Goal: Consume media (video, audio)

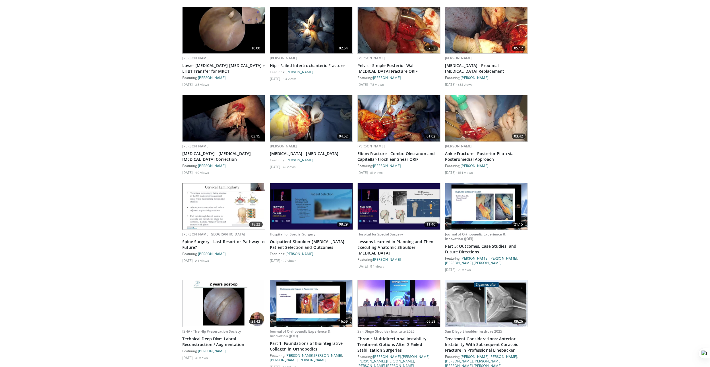
scroll to position [2790, 0]
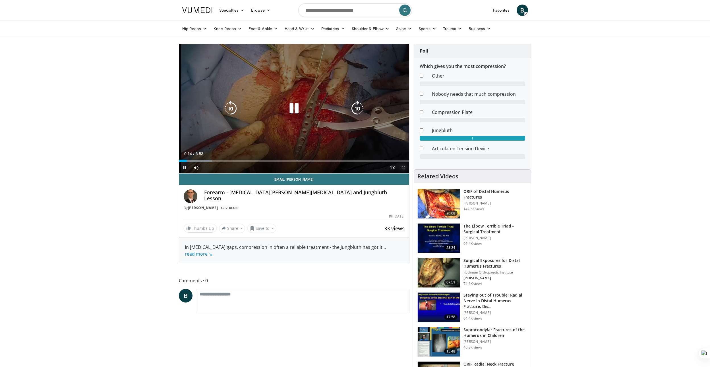
drag, startPoint x: 402, startPoint y: 167, endPoint x: 332, endPoint y: 201, distance: 77.5
click at [402, 167] on span "Video Player" at bounding box center [403, 167] width 11 height 11
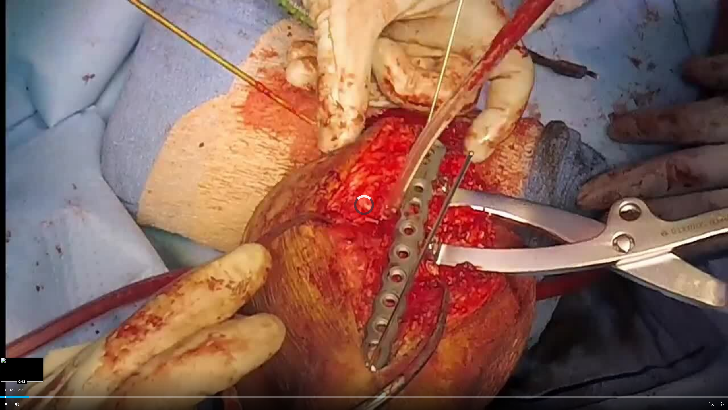
click at [3, 367] on div "0:02" at bounding box center [14, 397] width 29 height 2
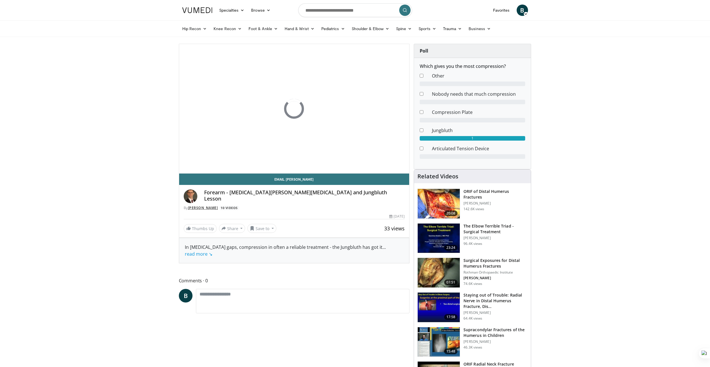
click at [206, 208] on link "[PERSON_NAME]" at bounding box center [203, 208] width 30 height 5
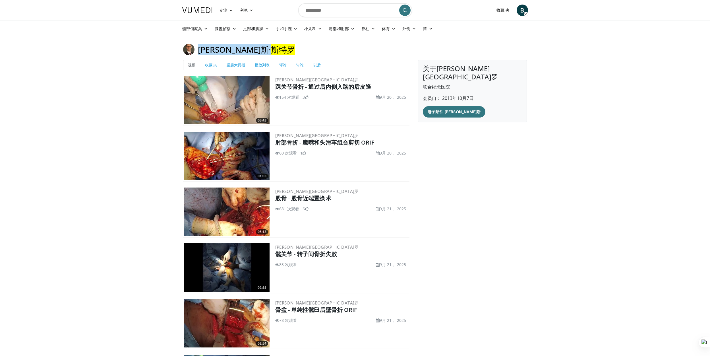
click at [524, 147] on div "关于[PERSON_NAME]罗 联合纪念医院 会员自： 2013年10月7日 电子邮件 [PERSON_NAME]斯" at bounding box center [472, 346] width 117 height 572
click at [442, 150] on div "关于[PERSON_NAME]罗 联合纪念医院 会员自： 2013年10月7日 电子邮件 [PERSON_NAME]斯" at bounding box center [472, 346] width 117 height 572
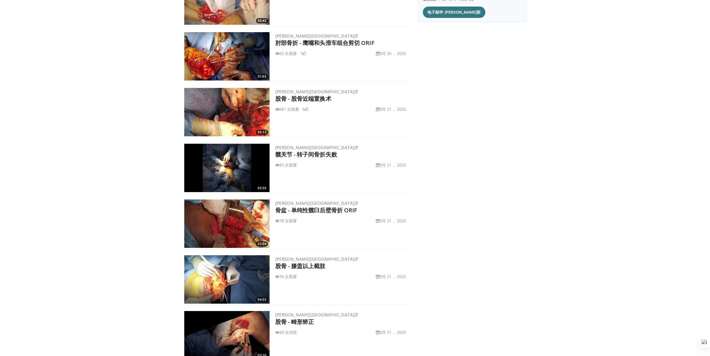
scroll to position [48, 0]
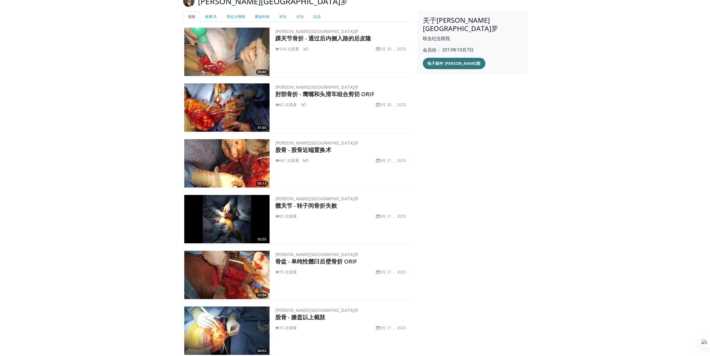
click at [456, 158] on div "关于[PERSON_NAME]罗 联合纪念医院 会员自： 2013年10月7日 电子邮件 [PERSON_NAME]斯" at bounding box center [472, 297] width 117 height 572
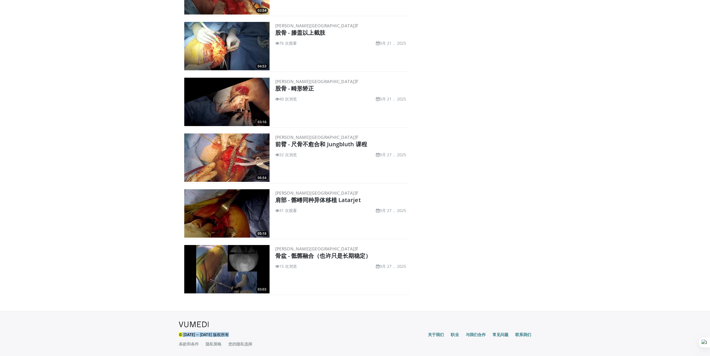
drag, startPoint x: 640, startPoint y: 17, endPoint x: 641, endPoint y: 1, distance: 16.2
click at [641, 15] on body "专业 Adult & Family Medicine Allergy, [MEDICAL_DATA], Immunology Anesthesiology C…" at bounding box center [355, 11] width 710 height 689
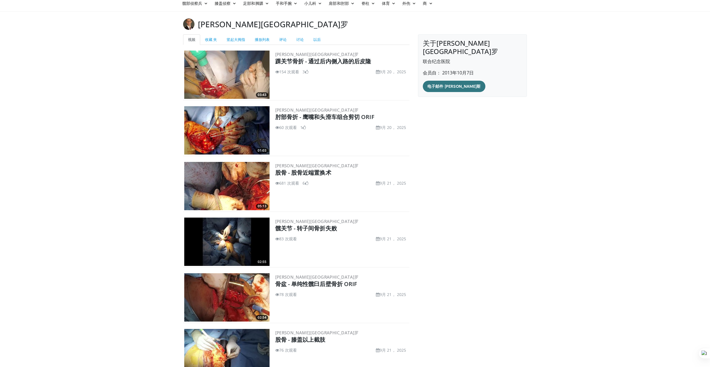
scroll to position [8, 0]
